Goal: Information Seeking & Learning: Learn about a topic

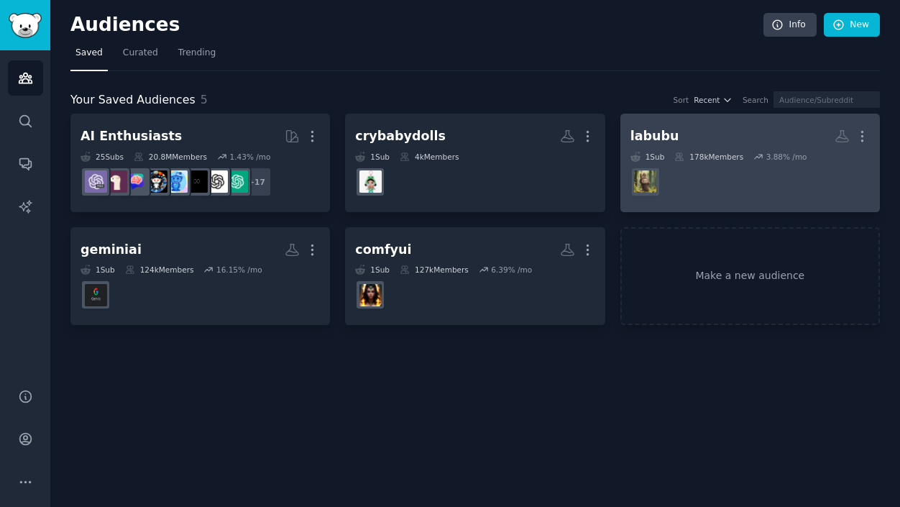
click at [688, 127] on h2 "labubu More" at bounding box center [750, 136] width 239 height 25
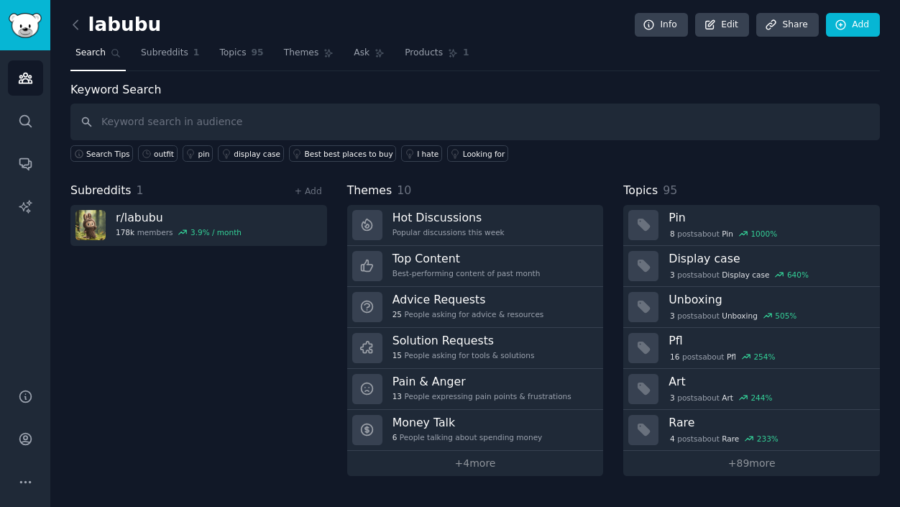
click at [278, 126] on input "text" at bounding box center [475, 122] width 810 height 37
type input "Custom doll"
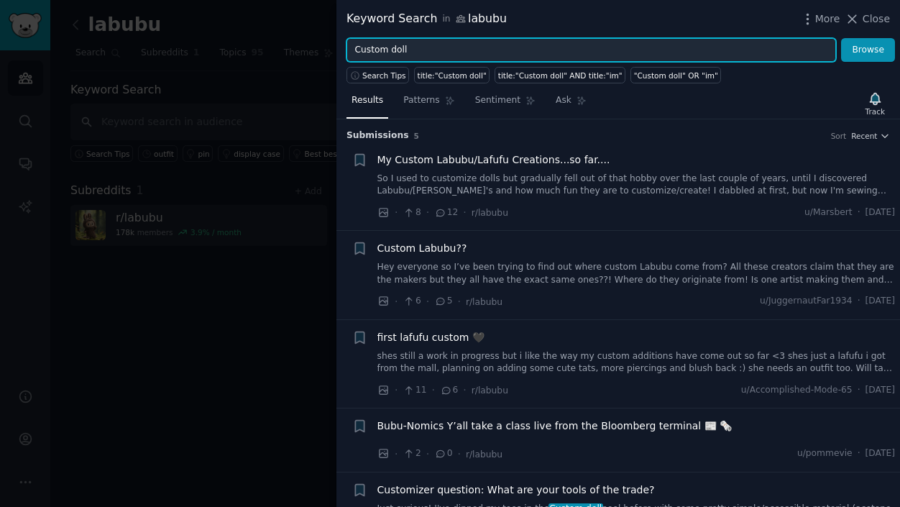
click at [424, 50] on input "Custom doll" at bounding box center [592, 50] width 490 height 24
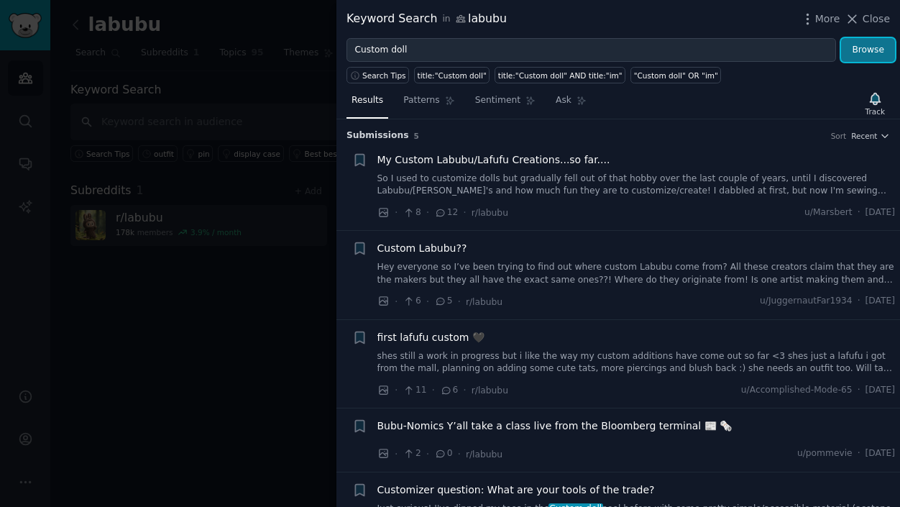
click at [857, 44] on button "Browse" at bounding box center [868, 50] width 54 height 24
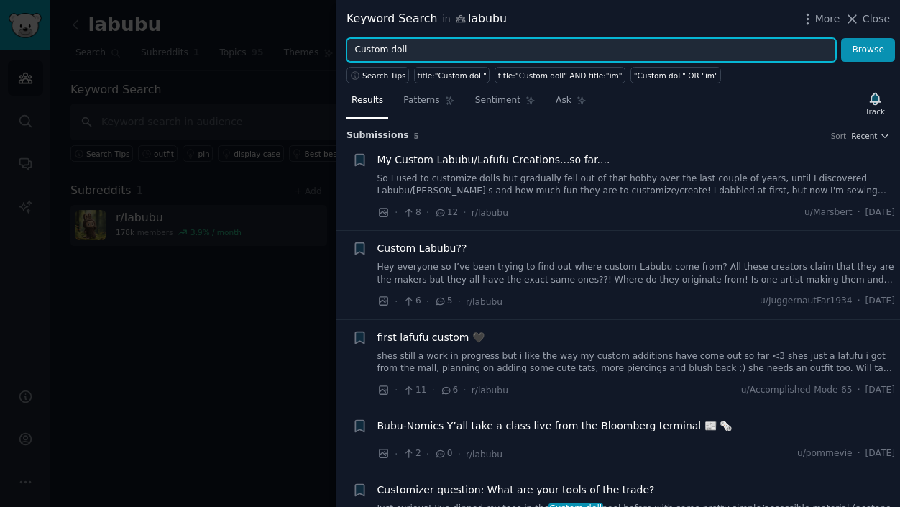
click at [281, 45] on div "Keyword Search in labubu More Close Custom doll Browse Search Tips title:"Custo…" at bounding box center [450, 253] width 900 height 507
click at [424, 53] on input "Custom doll" at bounding box center [592, 50] width 490 height 24
click at [435, 51] on input "Custom doll" at bounding box center [592, 50] width 490 height 24
click at [435, 50] on input "Custom doll" at bounding box center [592, 50] width 490 height 24
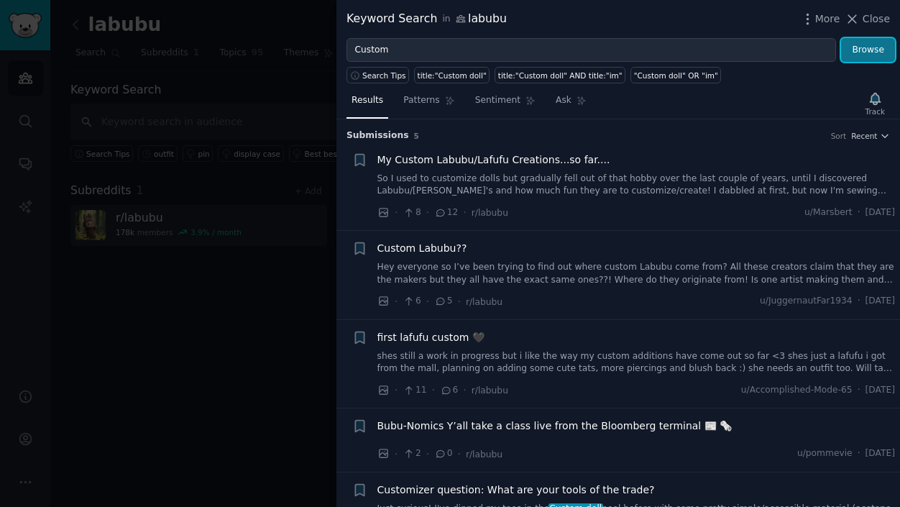
click at [847, 54] on button "Browse" at bounding box center [868, 50] width 54 height 24
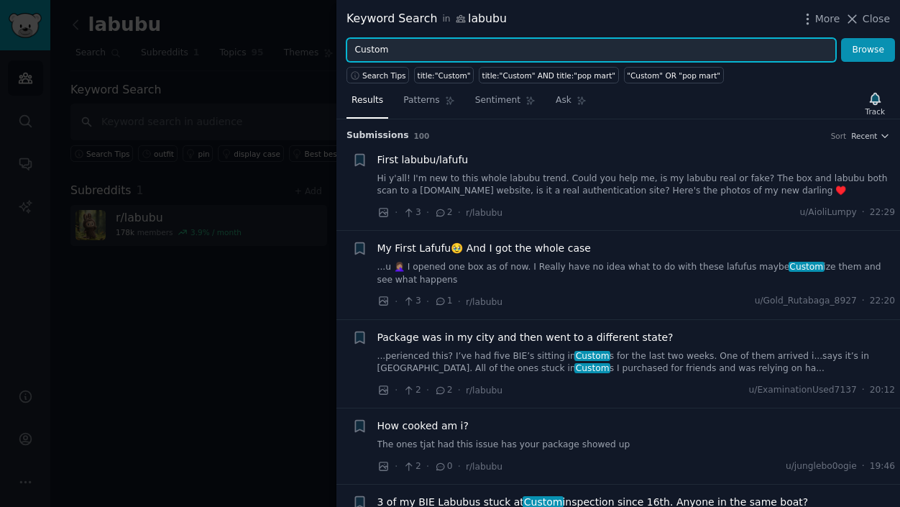
drag, startPoint x: 414, startPoint y: 52, endPoint x: 351, endPoint y: 49, distance: 62.7
click at [351, 49] on input "Custom" at bounding box center [592, 50] width 490 height 24
click at [427, 50] on input "Custom" at bounding box center [592, 50] width 490 height 24
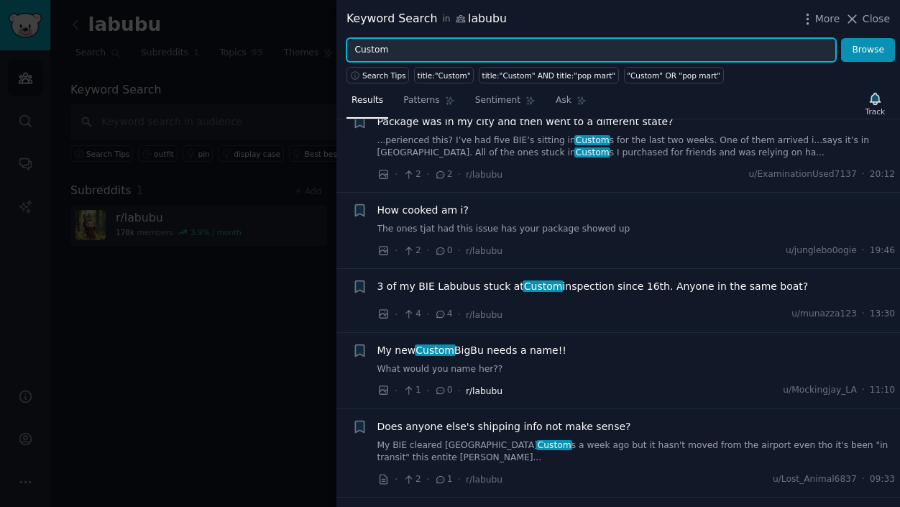
scroll to position [288, 0]
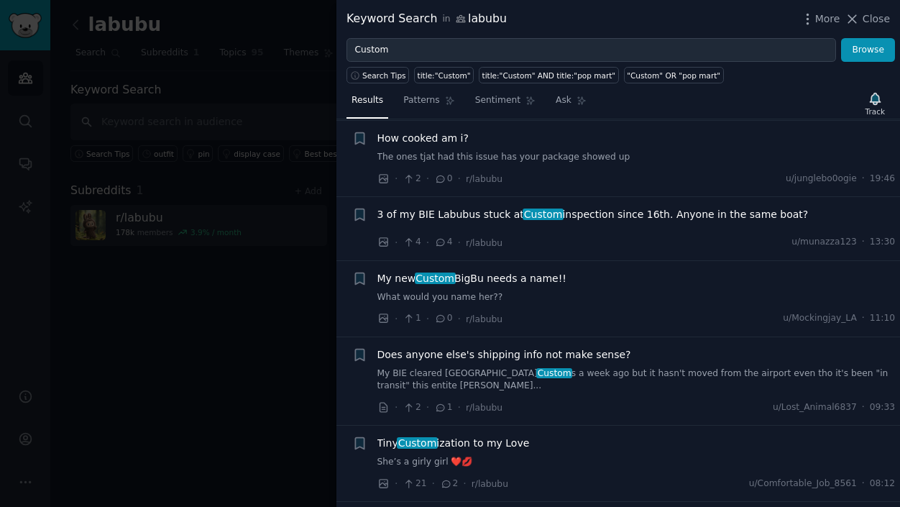
click at [526, 280] on span "My new Custom BigBu needs a name!!" at bounding box center [472, 278] width 189 height 15
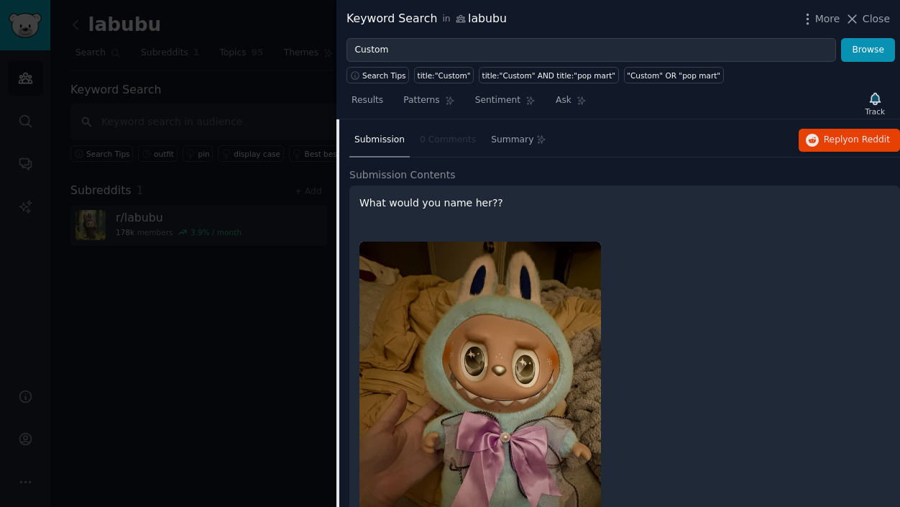
scroll to position [357, 0]
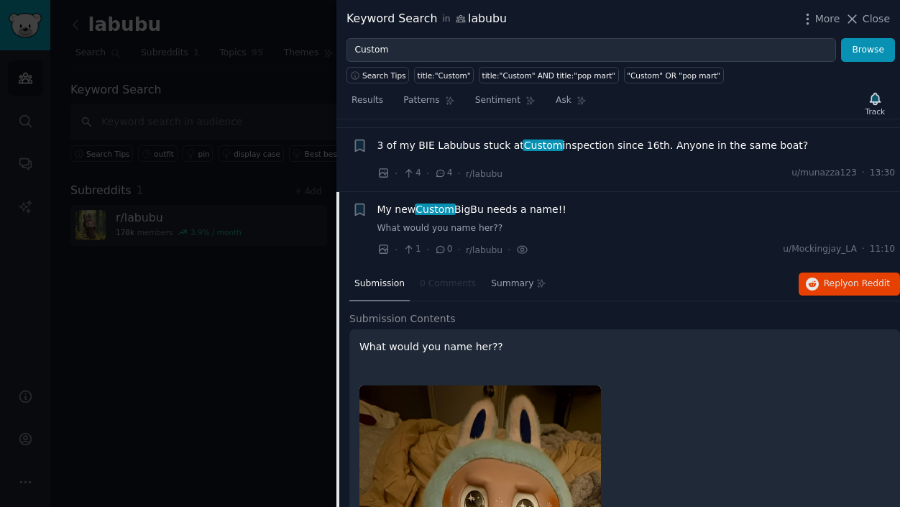
click at [613, 229] on link "What would you name her??" at bounding box center [637, 228] width 519 height 13
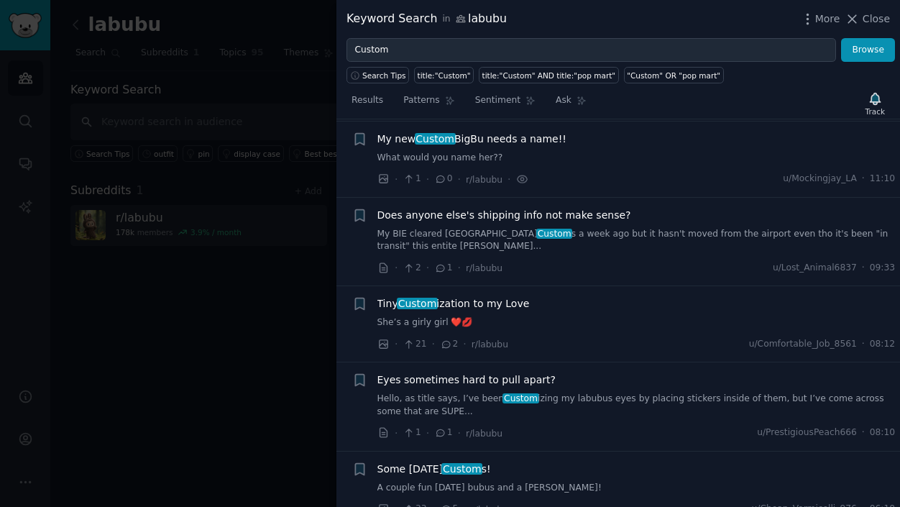
scroll to position [429, 0]
click at [510, 295] on span "Tiny Custom ization to my Love" at bounding box center [454, 302] width 152 height 15
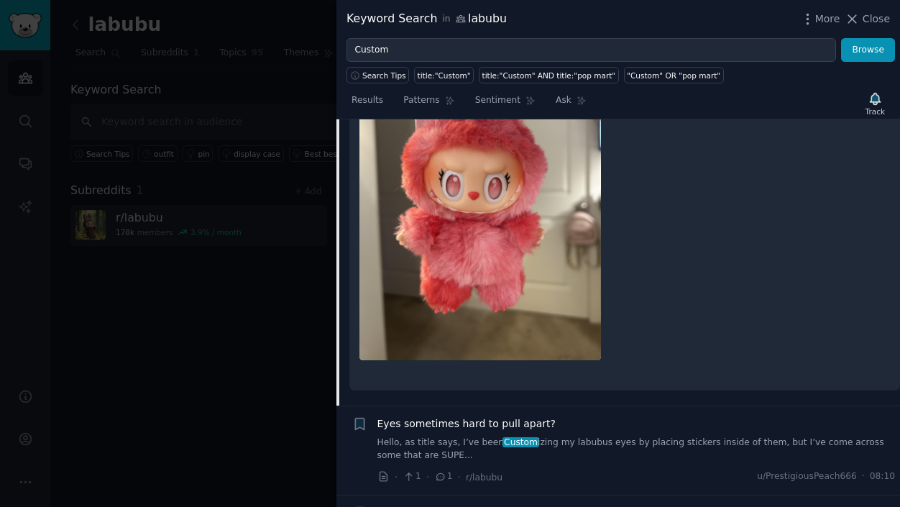
scroll to position [1013, 0]
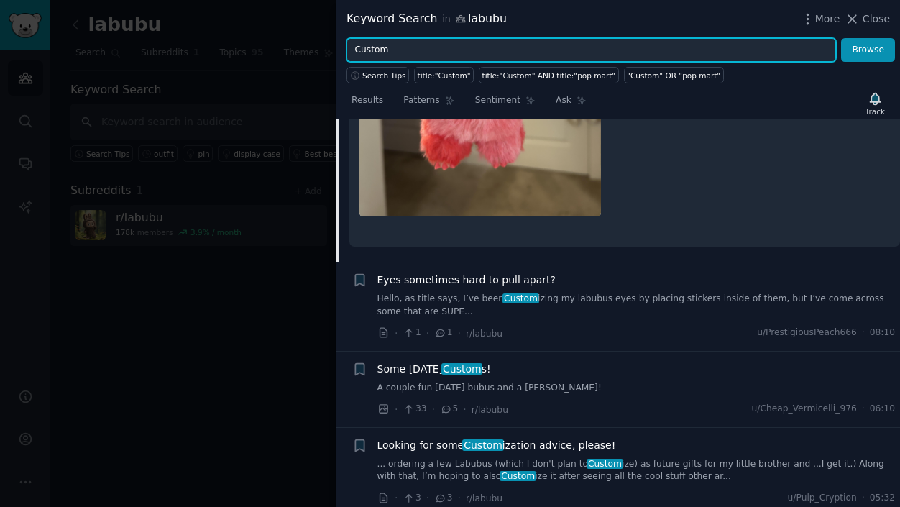
click at [434, 52] on input "Custom" at bounding box center [592, 50] width 490 height 24
click at [434, 52] on input "Customiz" at bounding box center [592, 50] width 490 height 24
click at [841, 38] on button "Browse" at bounding box center [868, 50] width 54 height 24
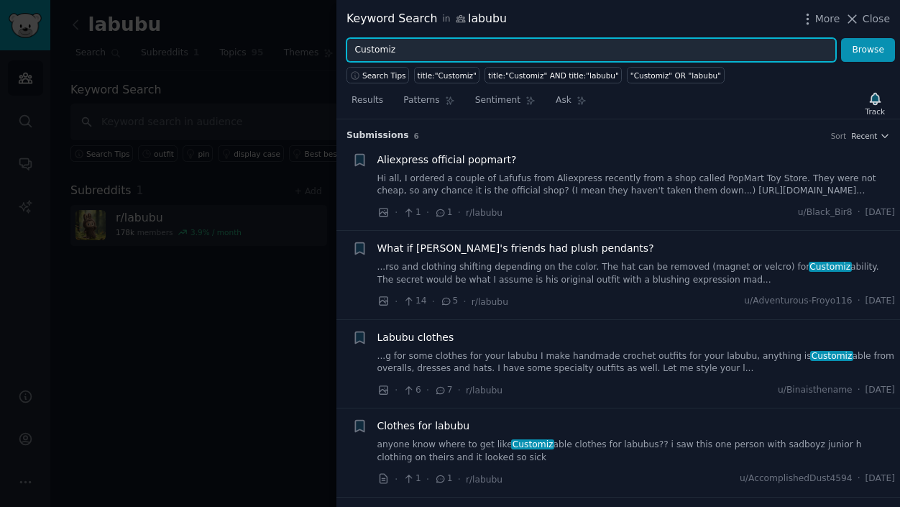
drag, startPoint x: 416, startPoint y: 38, endPoint x: 342, endPoint y: 58, distance: 77.3
click at [342, 58] on div "Customiz Browse" at bounding box center [619, 50] width 564 height 24
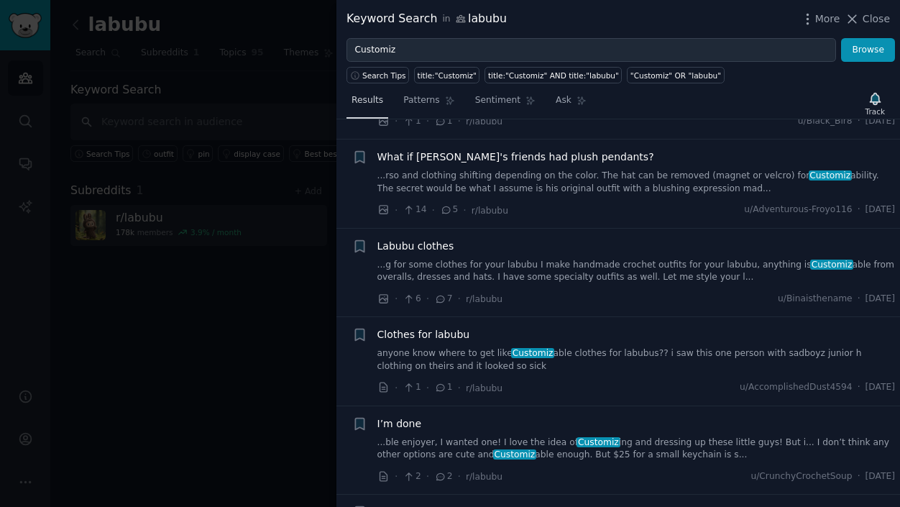
scroll to position [39, 0]
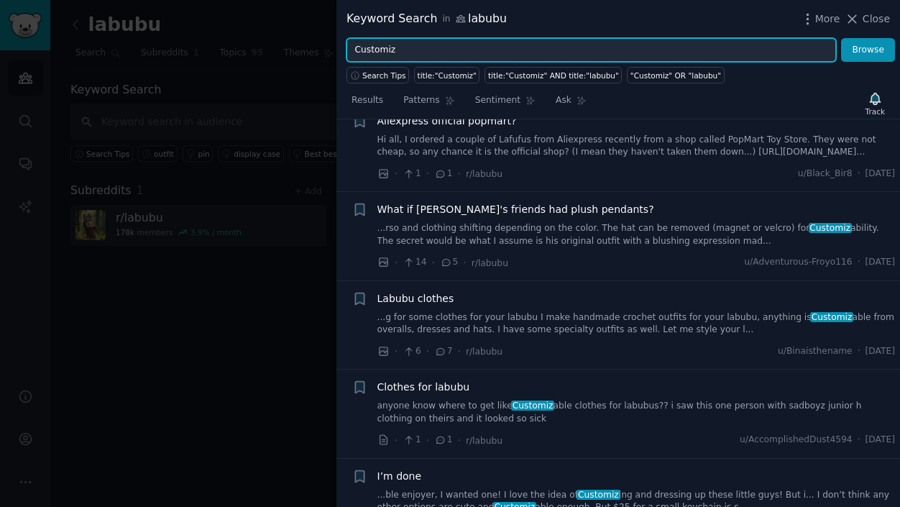
click at [419, 45] on input "Customiz" at bounding box center [592, 50] width 490 height 24
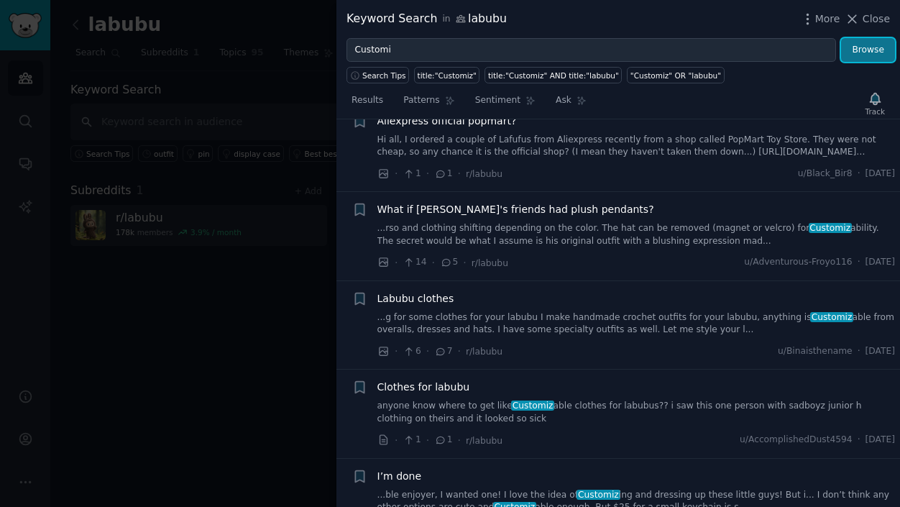
click at [867, 48] on button "Browse" at bounding box center [868, 50] width 54 height 24
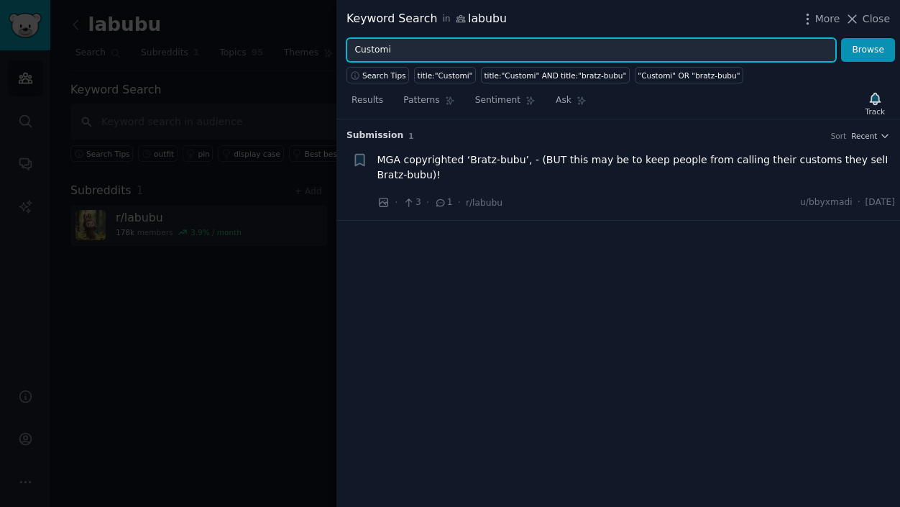
click at [424, 55] on input "Customi" at bounding box center [592, 50] width 490 height 24
click at [841, 38] on button "Browse" at bounding box center [868, 50] width 54 height 24
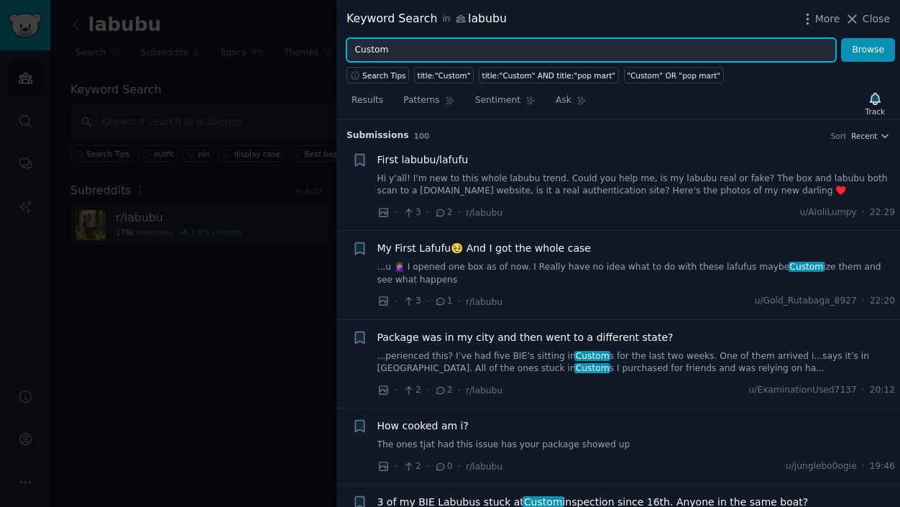
click at [288, 51] on div "Keyword Search in labubu More Close Custom Browse Search Tips title:"Custom" ti…" at bounding box center [450, 253] width 900 height 507
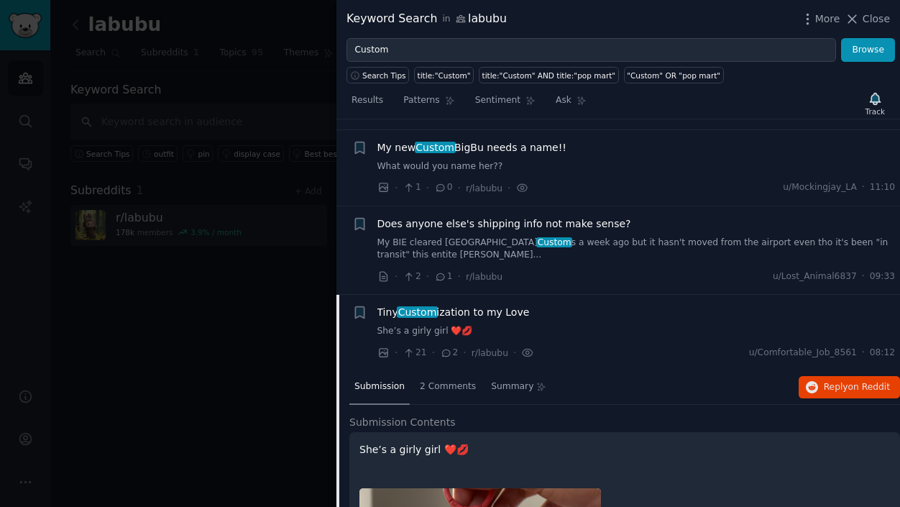
scroll to position [503, 0]
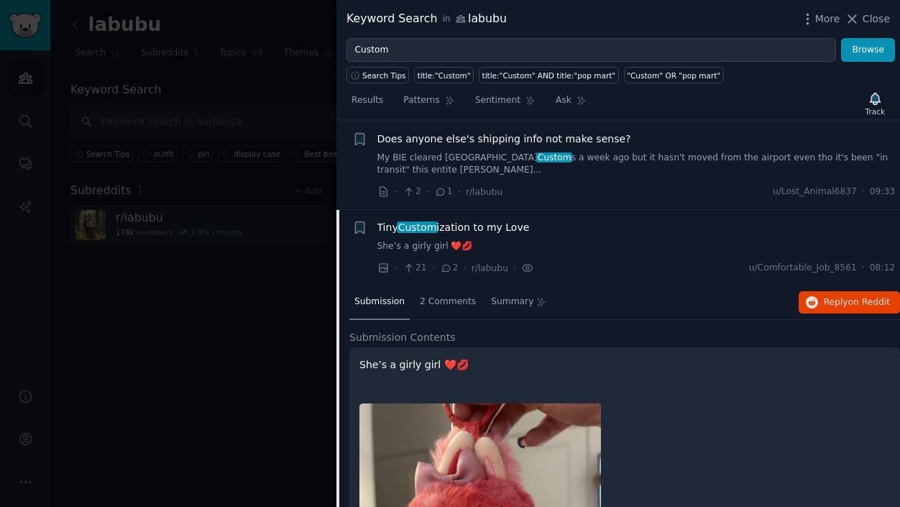
click at [651, 247] on div "Tiny Custom ization to my Love She’s a girly girl ❤️💋 · 21 · 2 · r/labubu · u/C…" at bounding box center [637, 247] width 519 height 55
click at [506, 220] on span "Tiny Custom ization to my Love" at bounding box center [454, 227] width 152 height 15
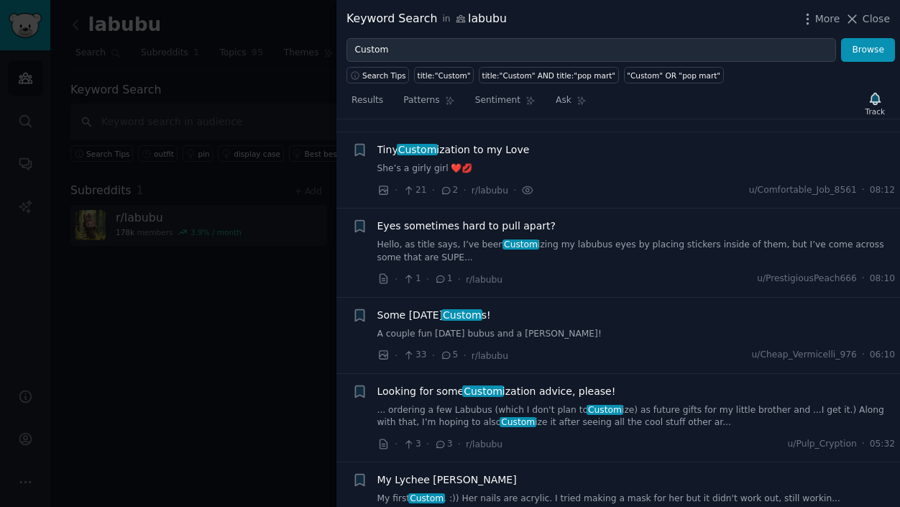
scroll to position [653, 0]
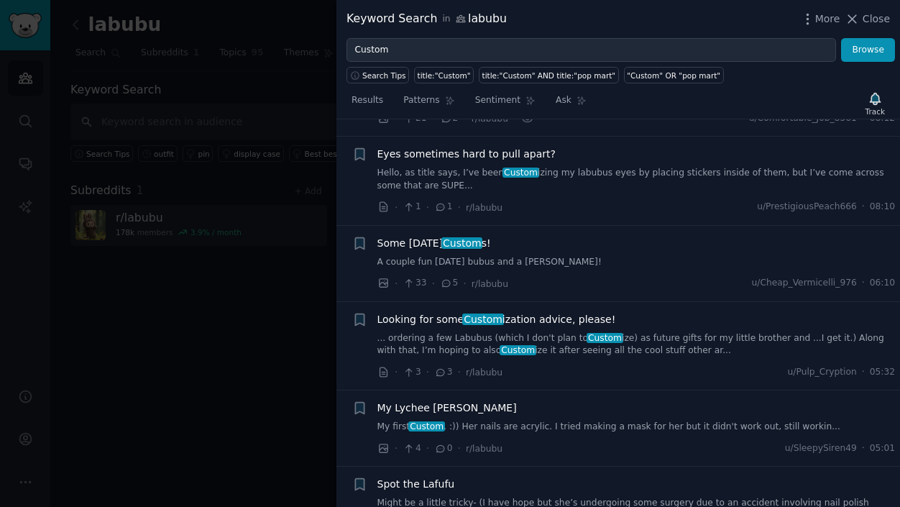
click at [491, 236] on span "Some [DATE] Custom s!" at bounding box center [435, 243] width 114 height 15
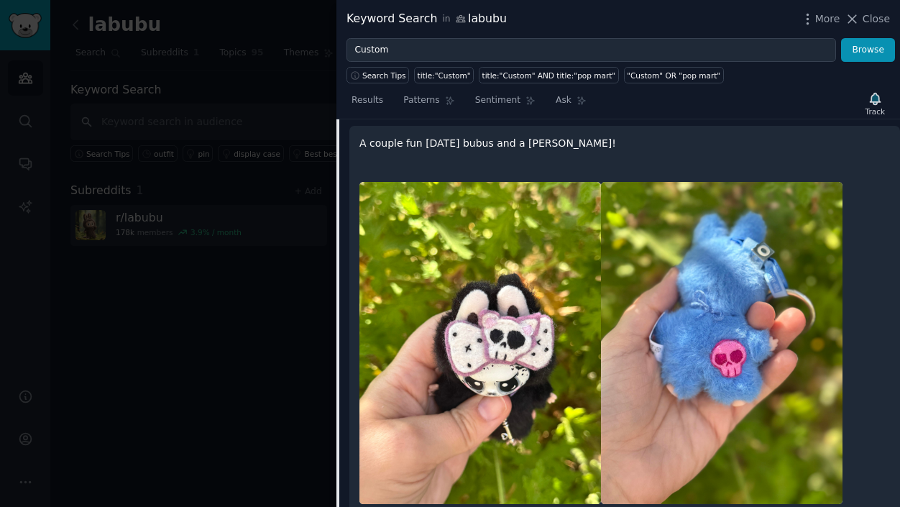
scroll to position [603, 0]
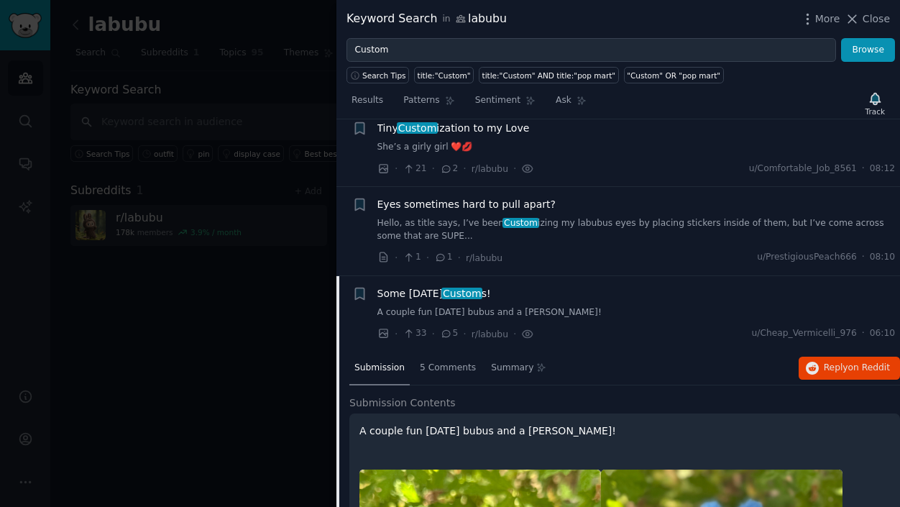
click at [634, 288] on div "Some [DATE] Custom s!" at bounding box center [637, 293] width 519 height 15
click at [483, 288] on span "Custom" at bounding box center [462, 294] width 41 height 12
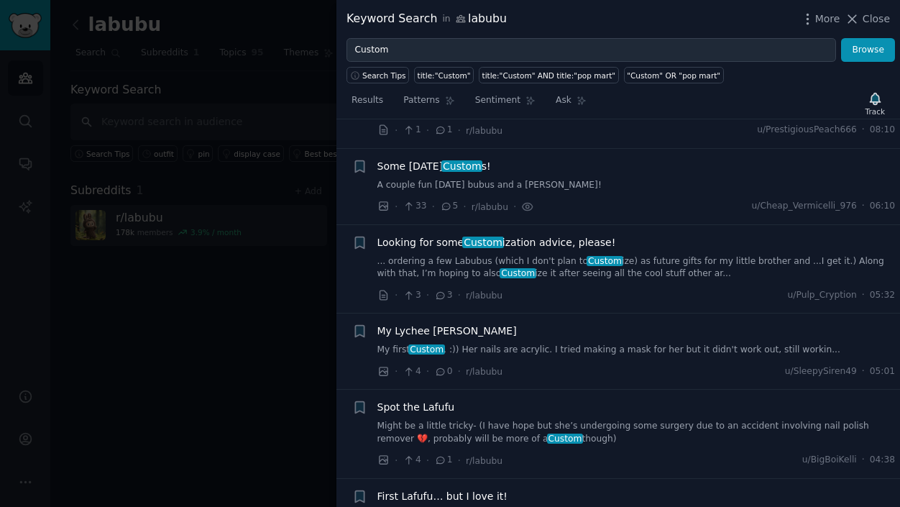
scroll to position [747, 0]
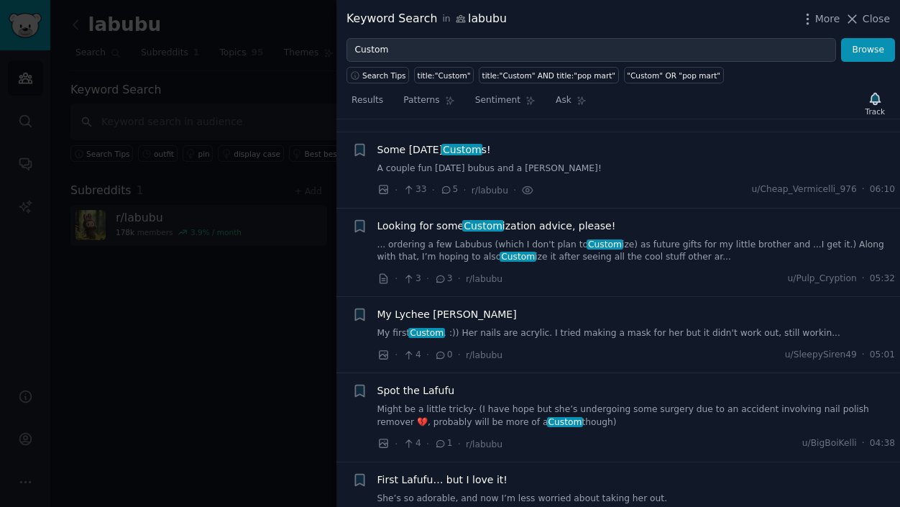
click at [450, 308] on span "My Lychee [PERSON_NAME]" at bounding box center [448, 314] width 140 height 15
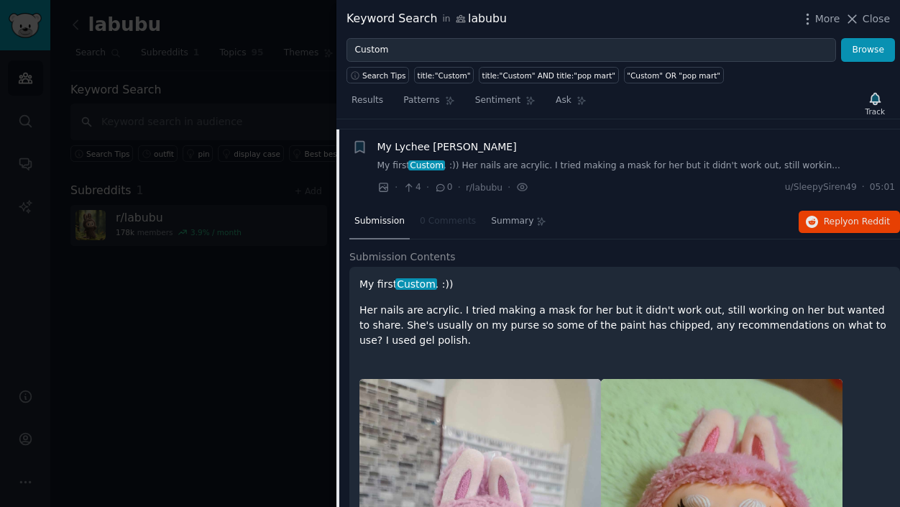
scroll to position [911, 0]
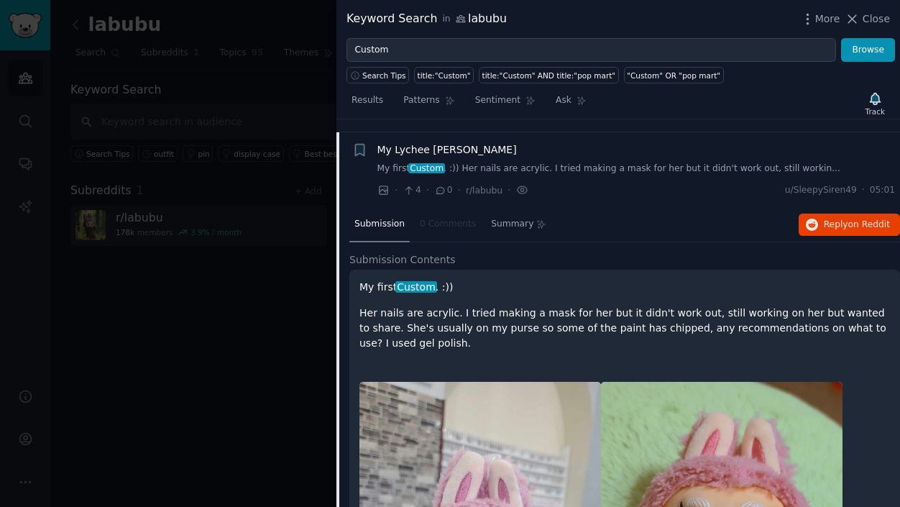
click at [489, 142] on div "My Lychee [PERSON_NAME]" at bounding box center [637, 149] width 519 height 15
click at [442, 142] on span "My Lychee [PERSON_NAME]" at bounding box center [448, 149] width 140 height 15
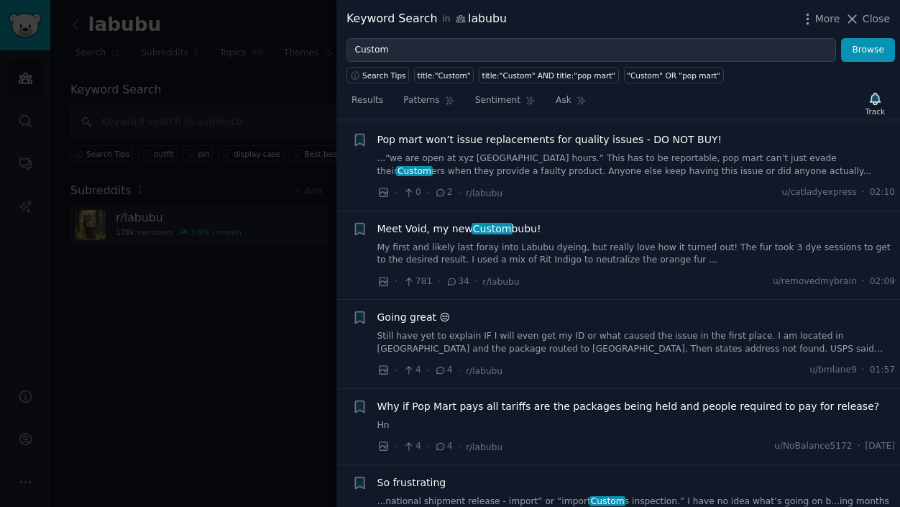
scroll to position [1415, 0]
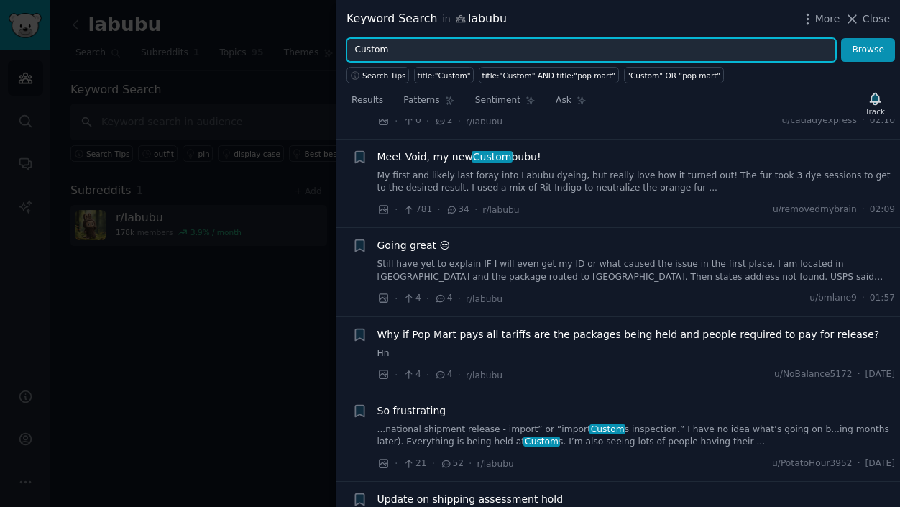
click at [426, 48] on input "Custom" at bounding box center [592, 50] width 490 height 24
drag, startPoint x: 419, startPoint y: 48, endPoint x: 329, endPoint y: 49, distance: 90.6
click at [329, 49] on div "Keyword Search in labubu More Close Custom Browse Search Tips title:"Custom" ti…" at bounding box center [450, 253] width 900 height 507
paste input "OOAK"
click at [841, 38] on button "Browse" at bounding box center [868, 50] width 54 height 24
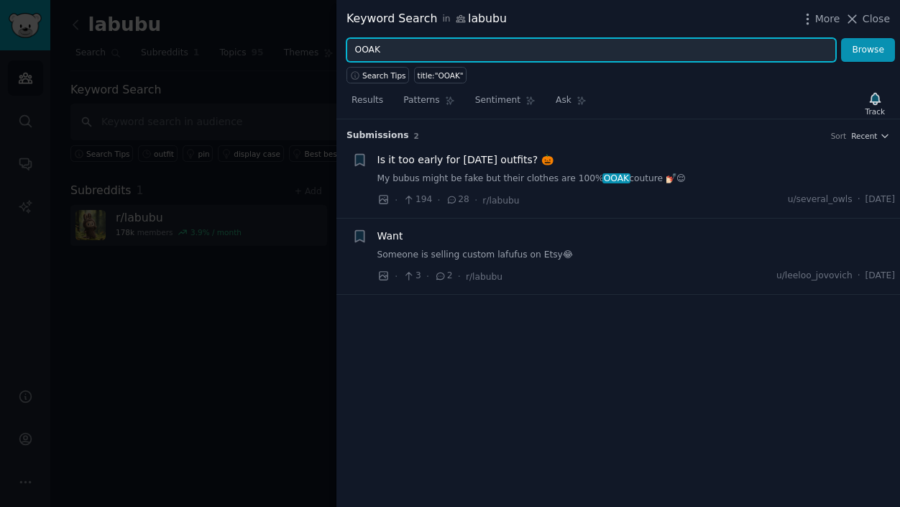
drag, startPoint x: 417, startPoint y: 55, endPoint x: 300, endPoint y: 52, distance: 117.3
click at [300, 52] on div "Keyword Search in labubu More Close OOAK Browse Search Tips title:"OOAK" Result…" at bounding box center [450, 253] width 900 height 507
paste input "Custom"
click at [841, 38] on button "Browse" at bounding box center [868, 50] width 54 height 24
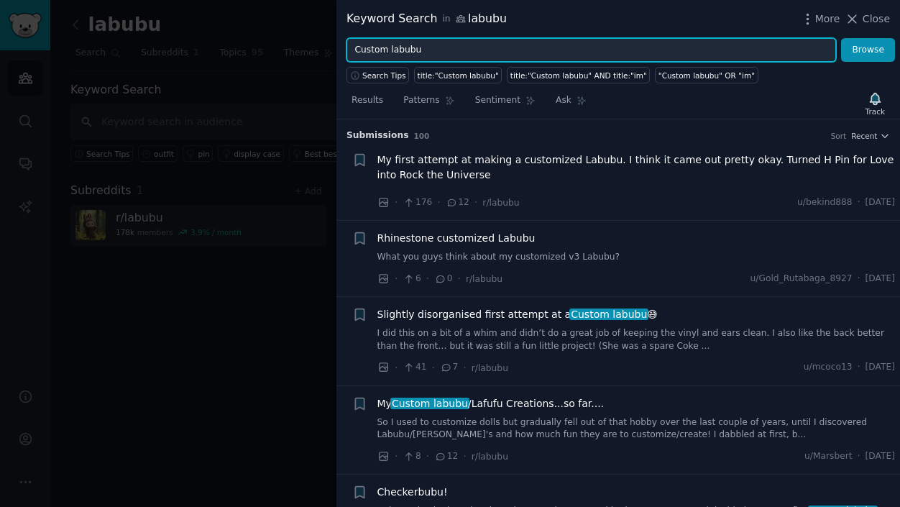
click at [400, 55] on input "Custom labubu" at bounding box center [592, 50] width 490 height 24
click at [396, 52] on input "Custom labubu" at bounding box center [592, 50] width 490 height 24
type input "Custom bubu"
click at [841, 38] on button "Browse" at bounding box center [868, 50] width 54 height 24
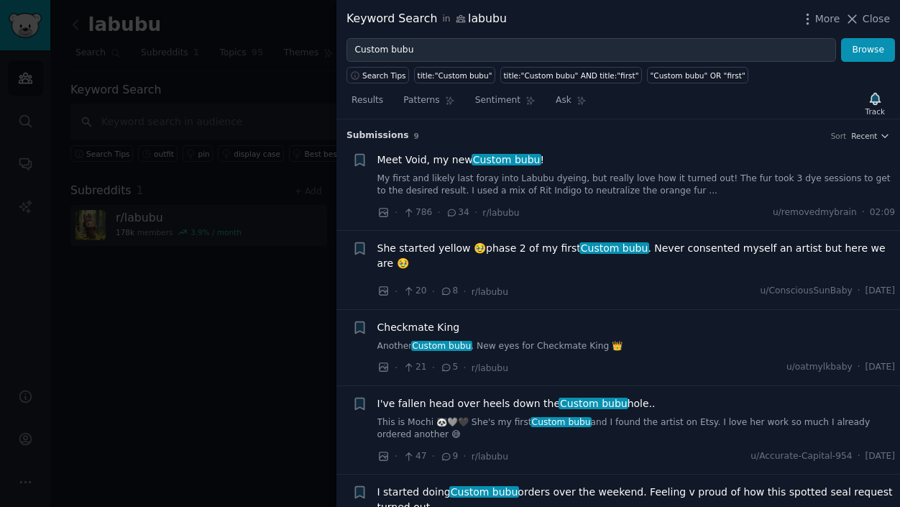
click at [560, 181] on link "My first and likely last foray into Labubu dyeing, but really love how it turne…" at bounding box center [637, 185] width 519 height 25
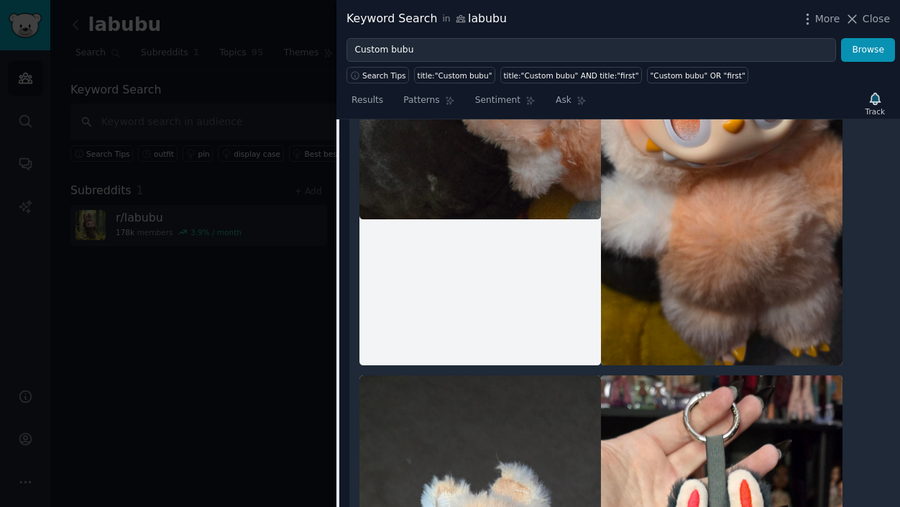
scroll to position [454, 0]
